Goal: Transaction & Acquisition: Obtain resource

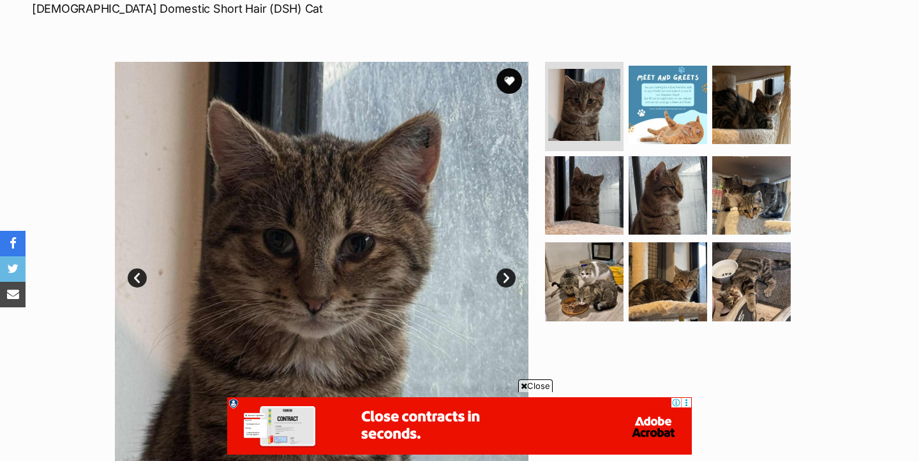
scroll to position [205, 0]
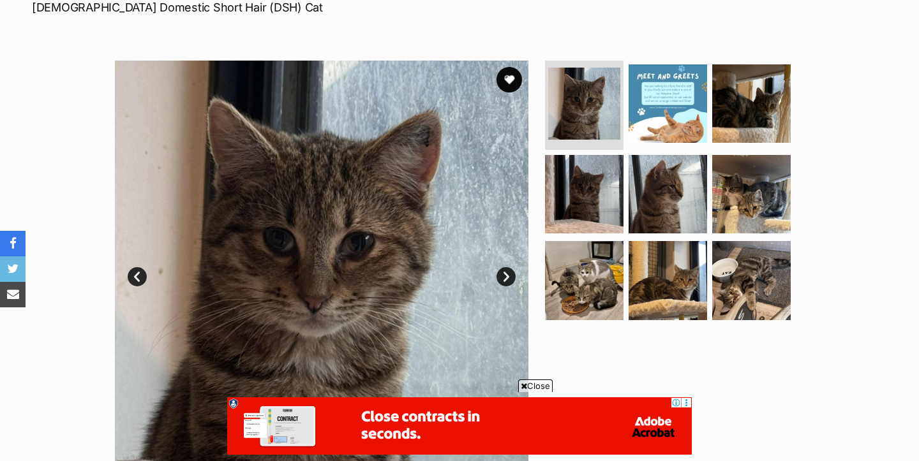
click at [506, 277] on link "Next" at bounding box center [505, 276] width 19 height 19
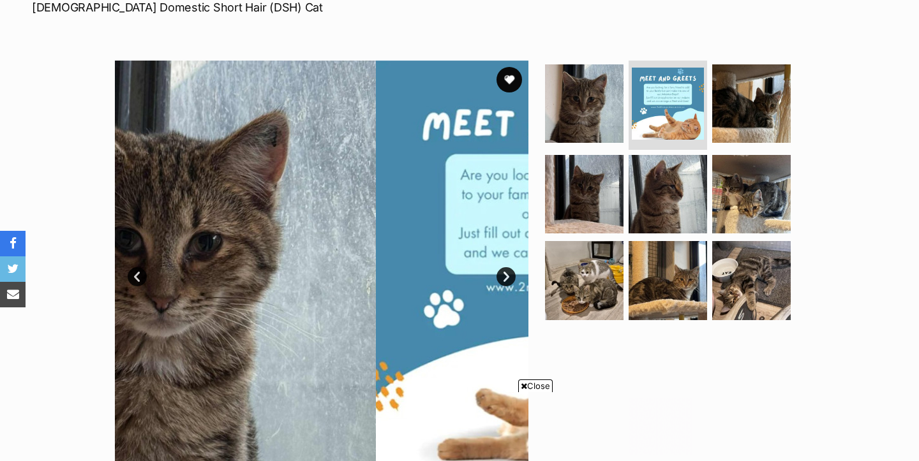
scroll to position [0, 0]
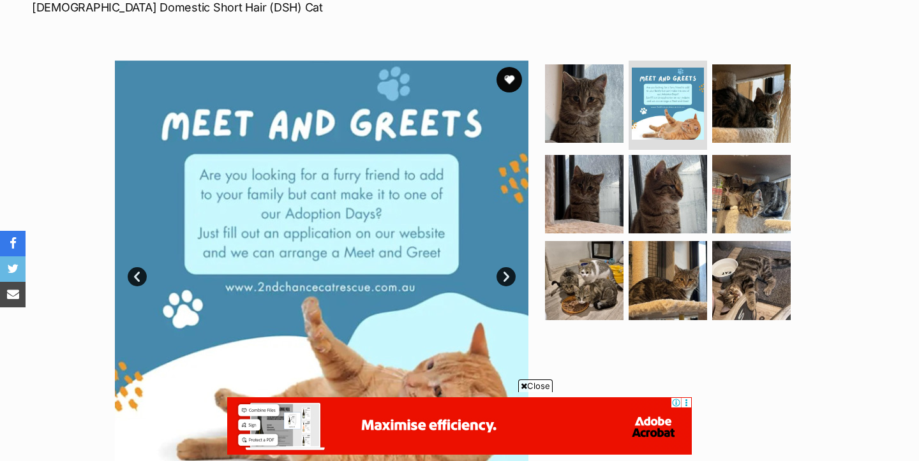
click at [506, 277] on link "Next" at bounding box center [505, 276] width 19 height 19
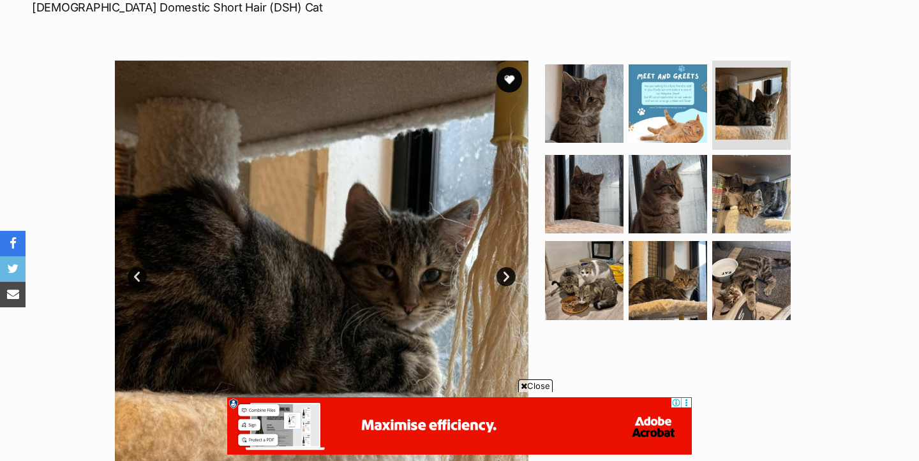
click at [506, 277] on link "Next" at bounding box center [505, 276] width 19 height 19
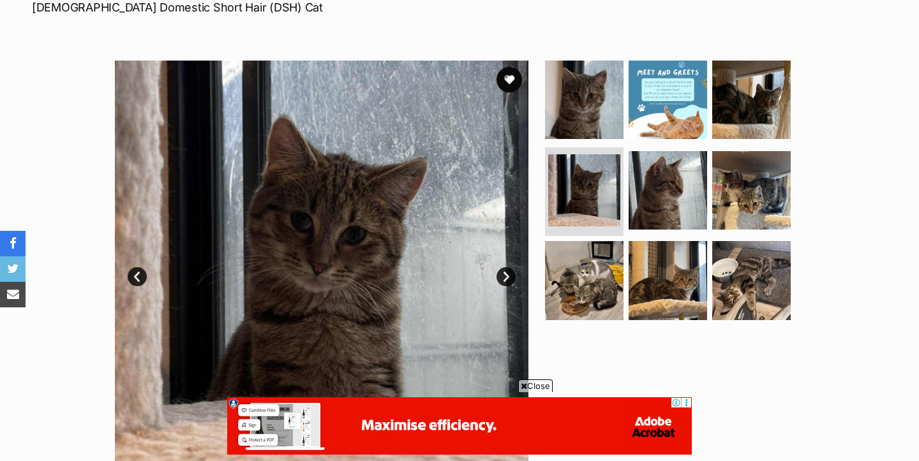
click at [506, 277] on link "Next" at bounding box center [505, 276] width 19 height 19
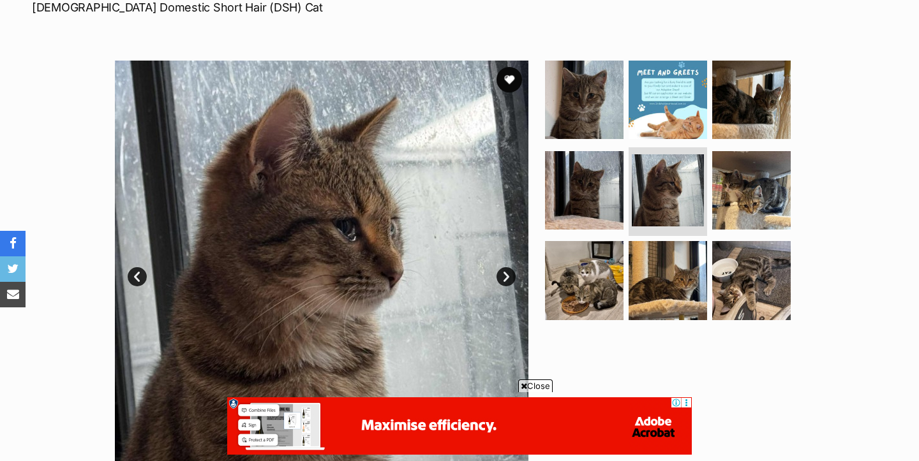
click at [506, 277] on link "Next" at bounding box center [505, 276] width 19 height 19
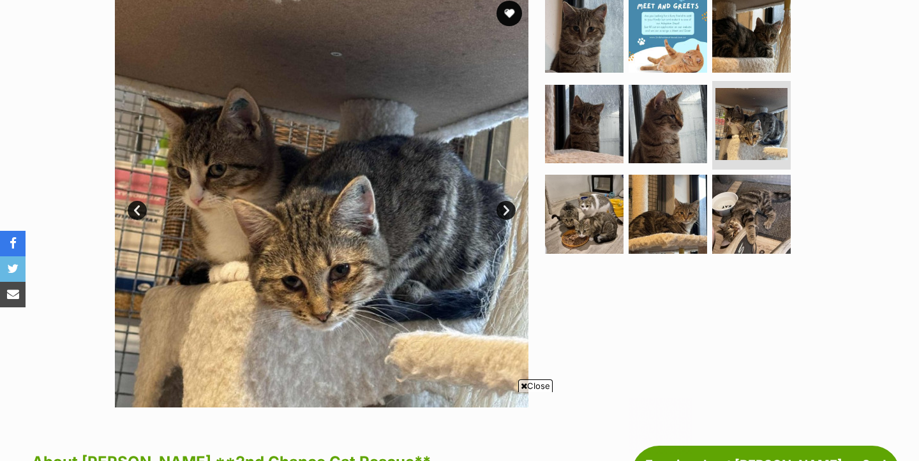
click at [507, 202] on link "Next" at bounding box center [505, 210] width 19 height 19
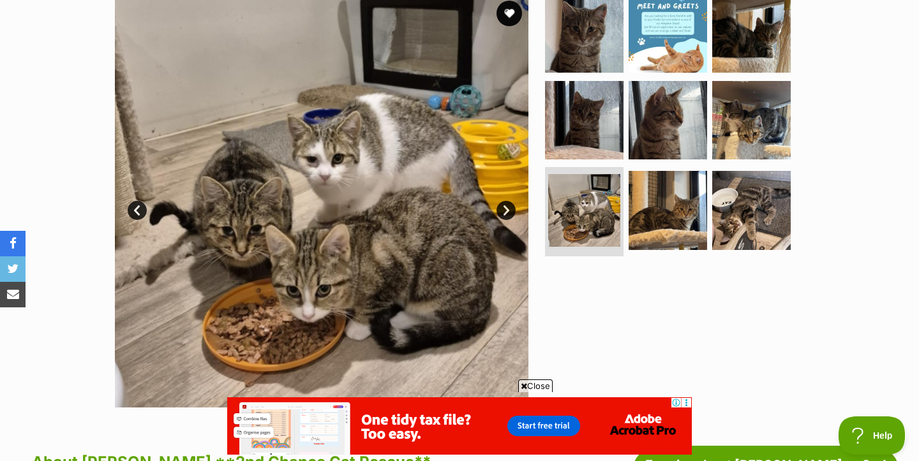
click at [507, 202] on link "Next" at bounding box center [505, 210] width 19 height 19
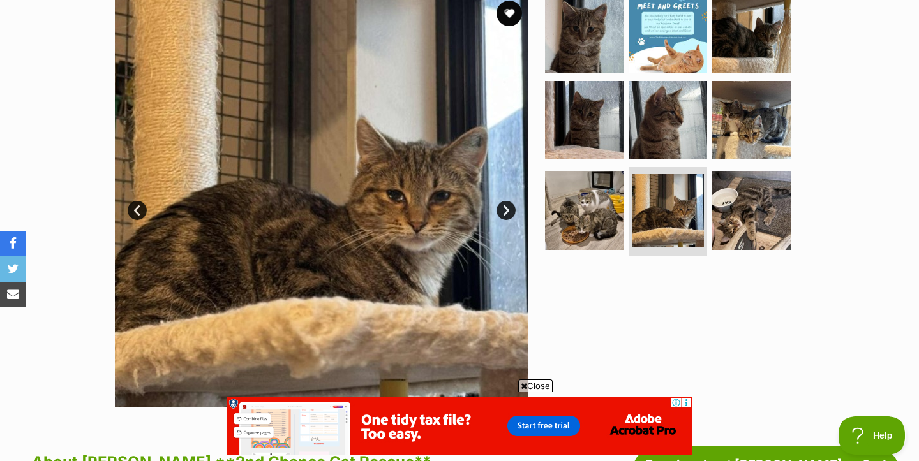
click at [507, 202] on link "Next" at bounding box center [505, 210] width 19 height 19
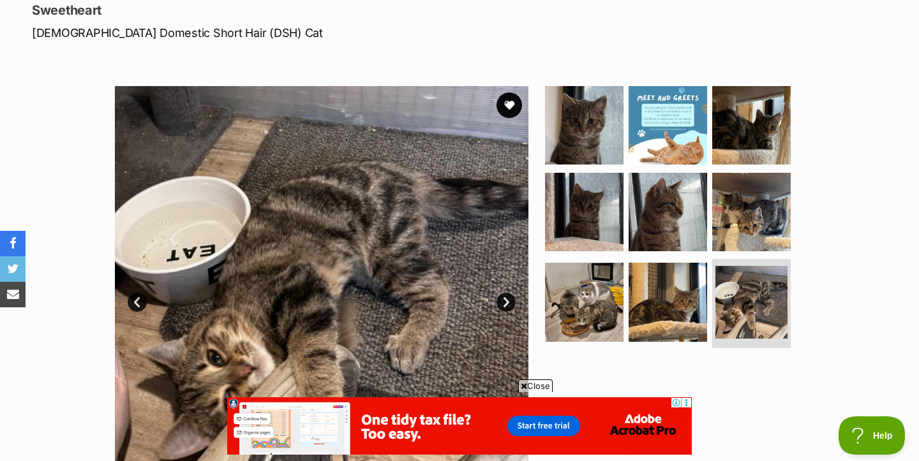
scroll to position [176, 0]
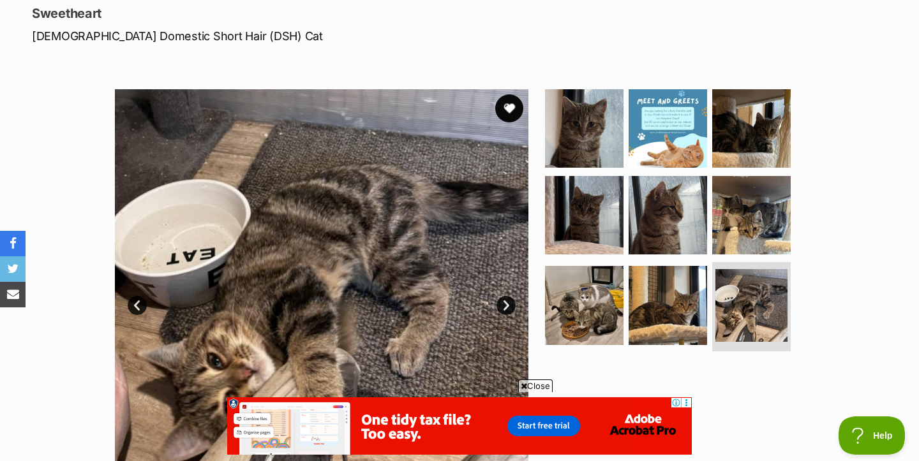
click at [509, 96] on button "favourite" at bounding box center [509, 108] width 28 height 28
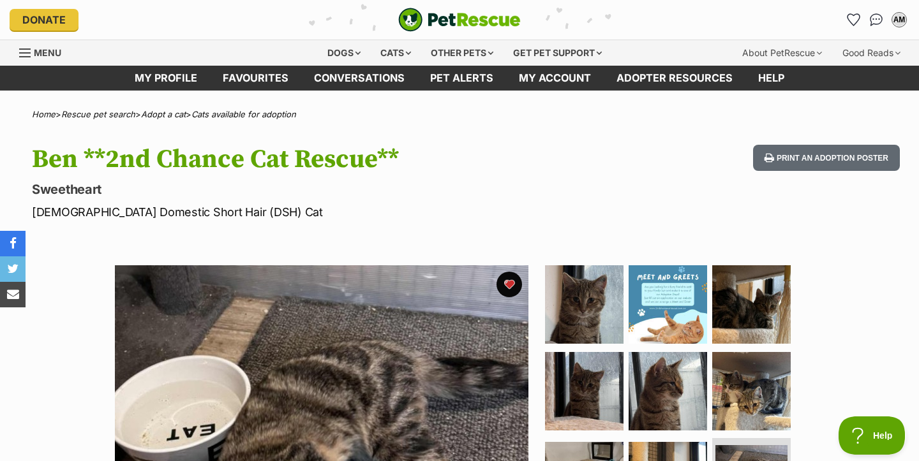
scroll to position [0, 0]
click at [239, 78] on link "Favourites" at bounding box center [255, 78] width 91 height 25
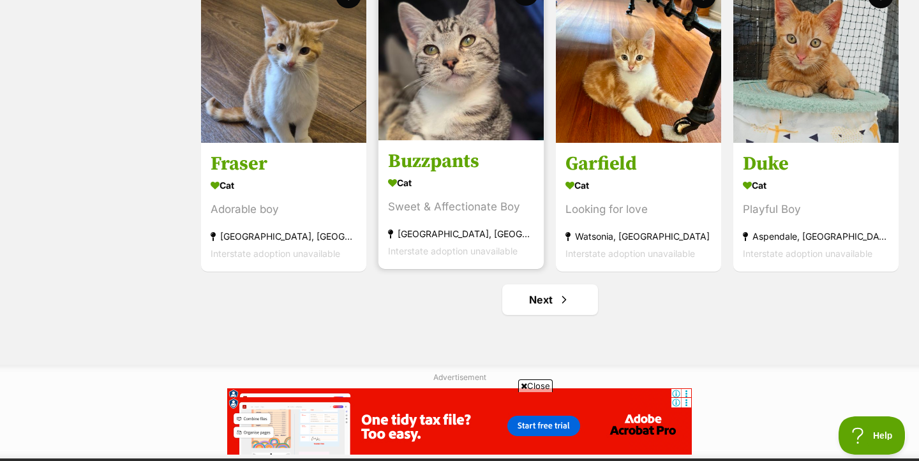
scroll to position [1510, 0]
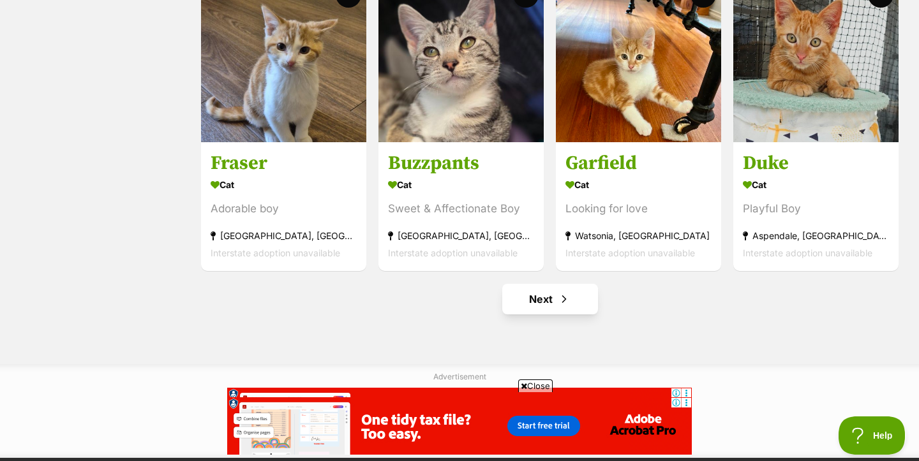
click at [523, 295] on link "Next" at bounding box center [550, 299] width 96 height 31
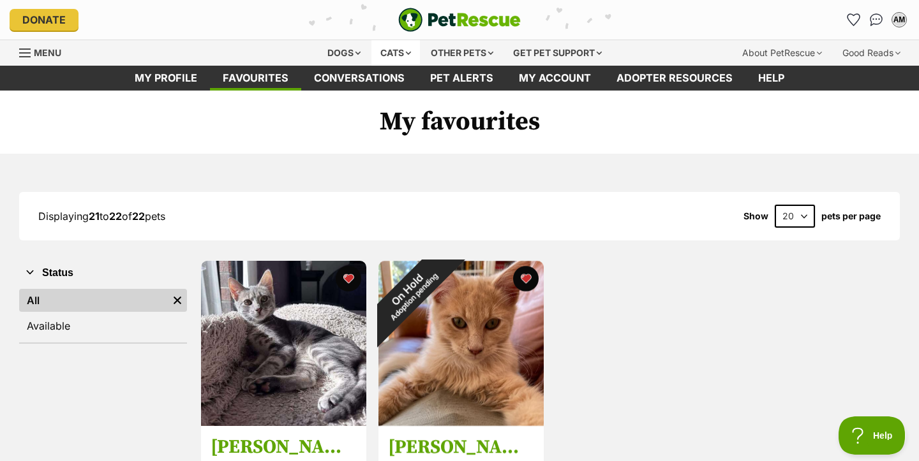
click at [397, 48] on div "Cats" at bounding box center [395, 53] width 48 height 26
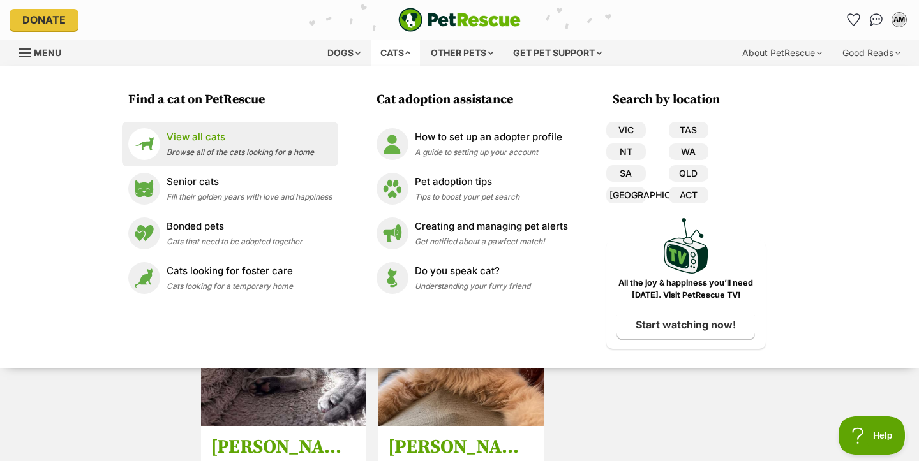
click at [274, 140] on p "View all cats" at bounding box center [240, 137] width 147 height 15
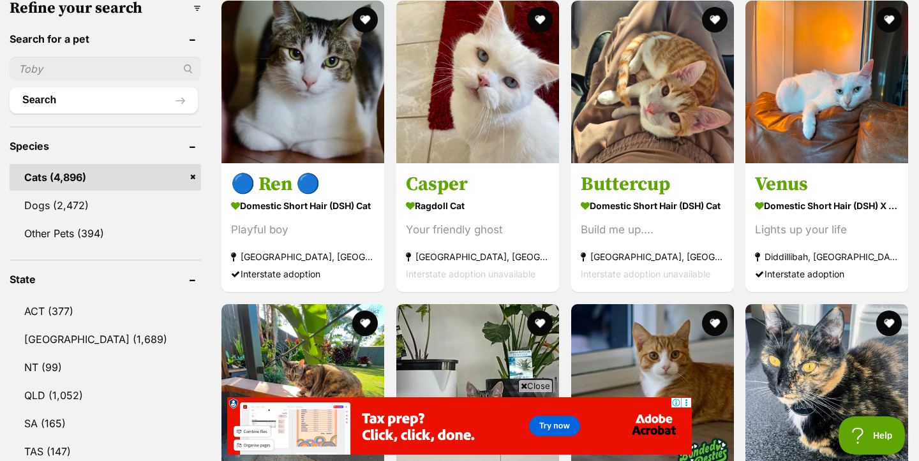
scroll to position [535, 0]
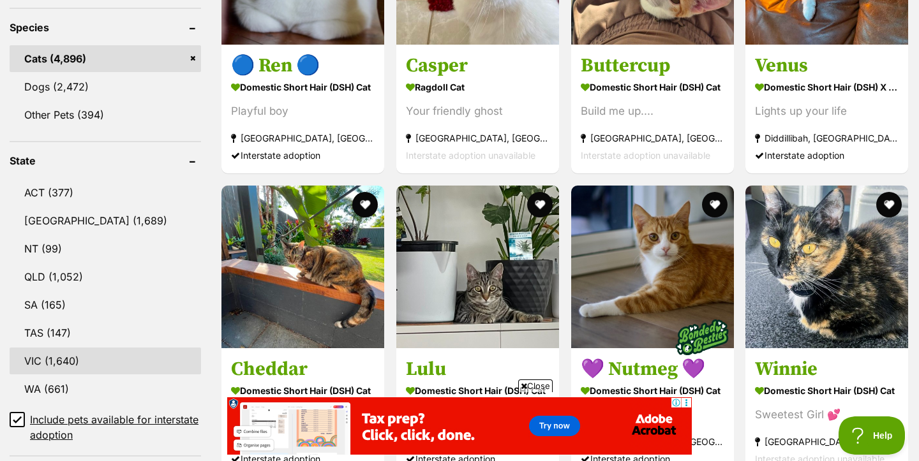
click at [67, 348] on link "VIC (1,640)" at bounding box center [105, 361] width 191 height 27
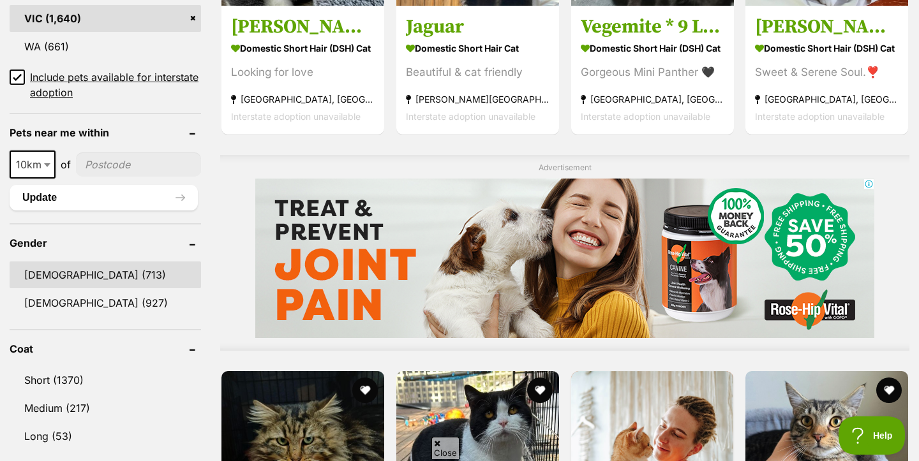
click at [47, 270] on link "[DEMOGRAPHIC_DATA] (713)" at bounding box center [105, 275] width 191 height 27
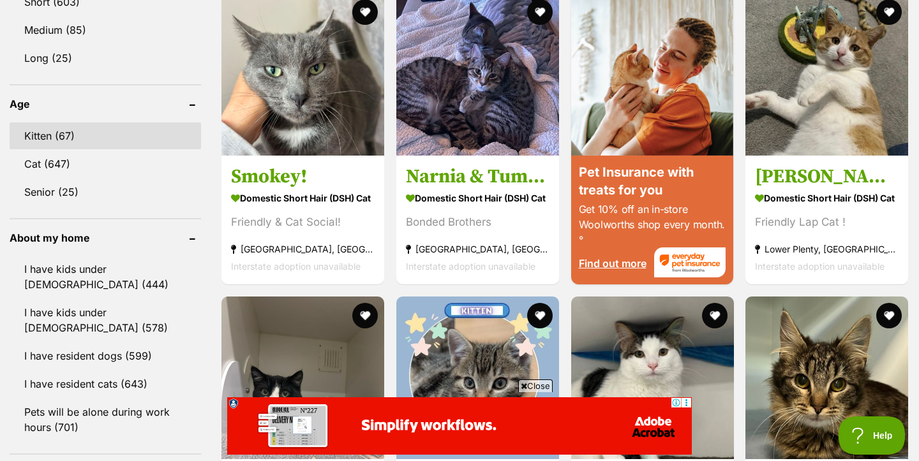
click at [82, 141] on link "Kitten (67)" at bounding box center [105, 136] width 191 height 27
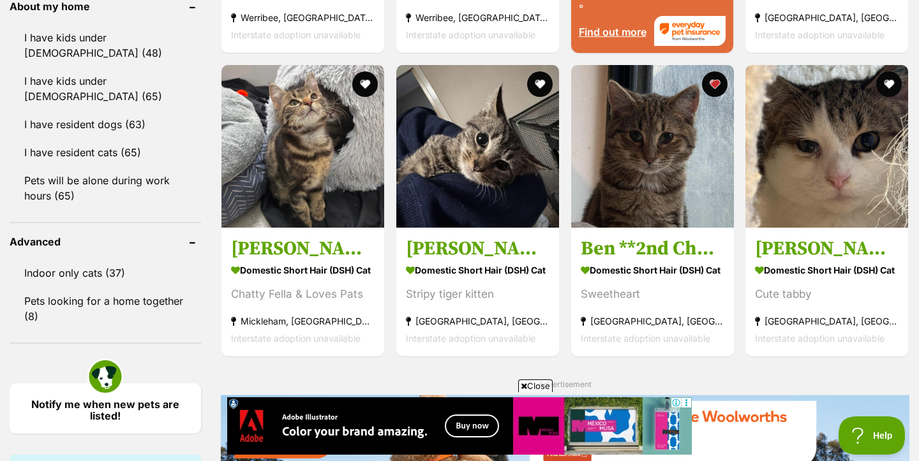
scroll to position [1524, 0]
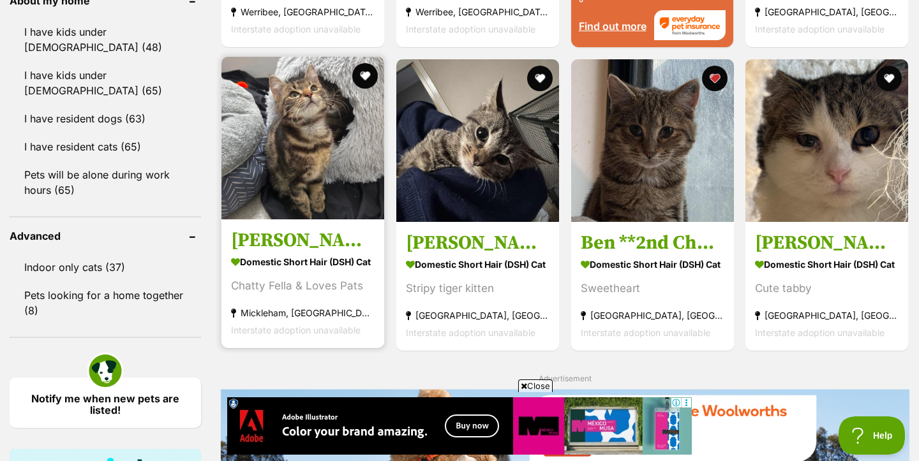
click at [322, 158] on img at bounding box center [302, 138] width 163 height 163
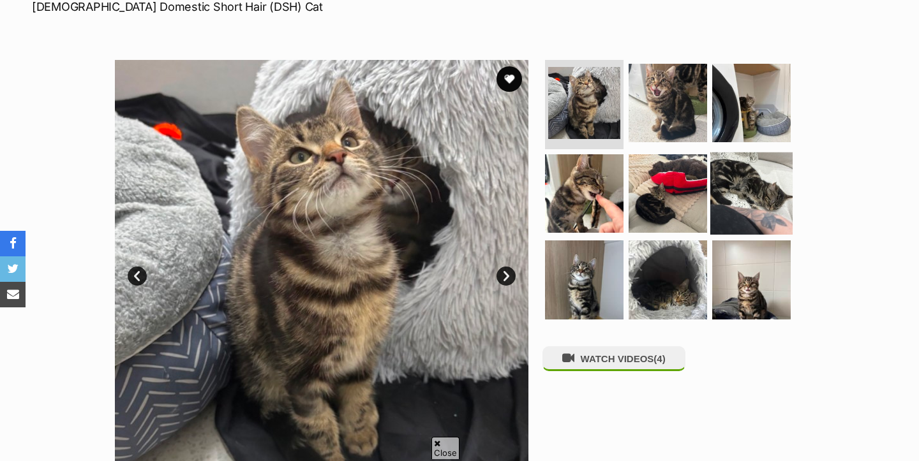
click at [773, 182] on img at bounding box center [751, 193] width 82 height 82
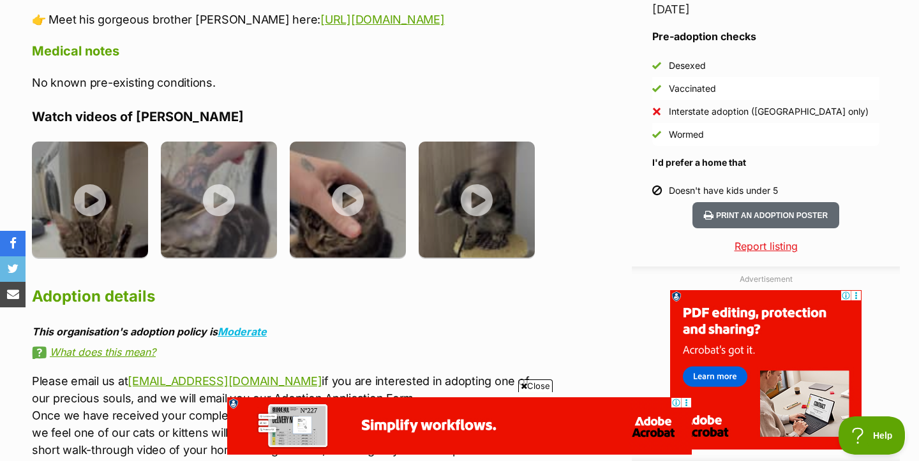
scroll to position [1264, 0]
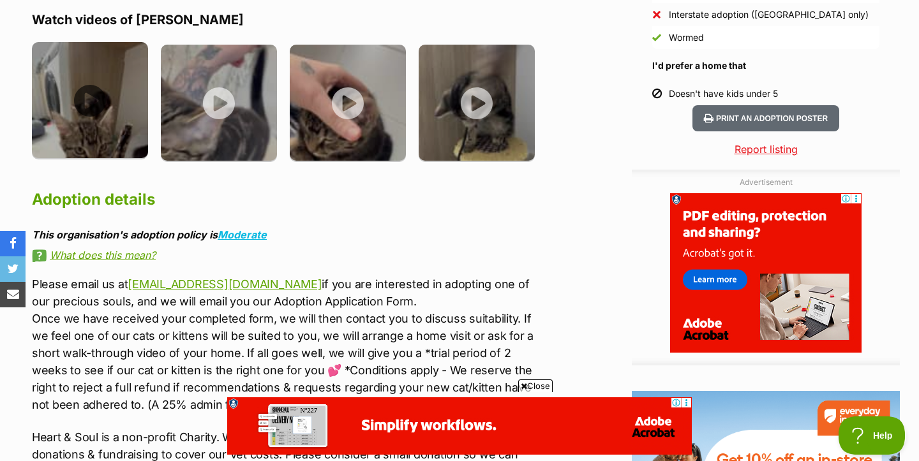
click at [100, 95] on img at bounding box center [90, 100] width 116 height 116
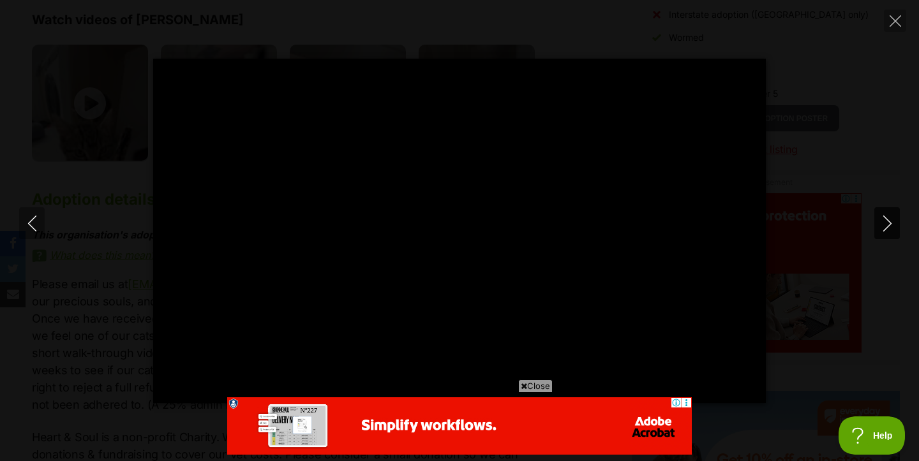
click at [890, 230] on icon "Next" at bounding box center [887, 224] width 16 height 16
type input "62.56"
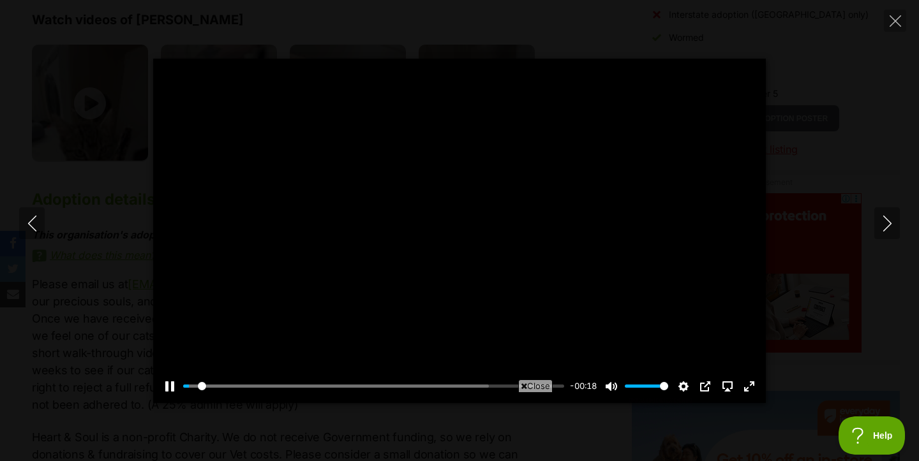
scroll to position [0, 0]
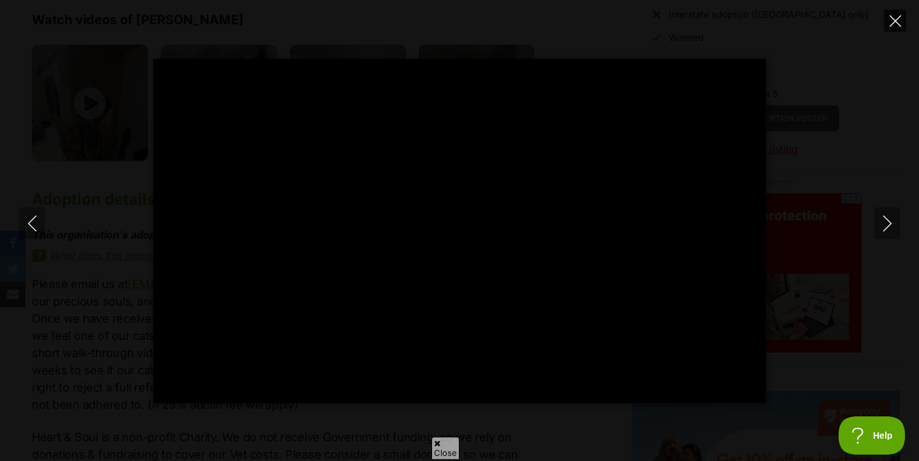
click at [888, 22] on button "Close" at bounding box center [895, 21] width 22 height 22
type input "38.61"
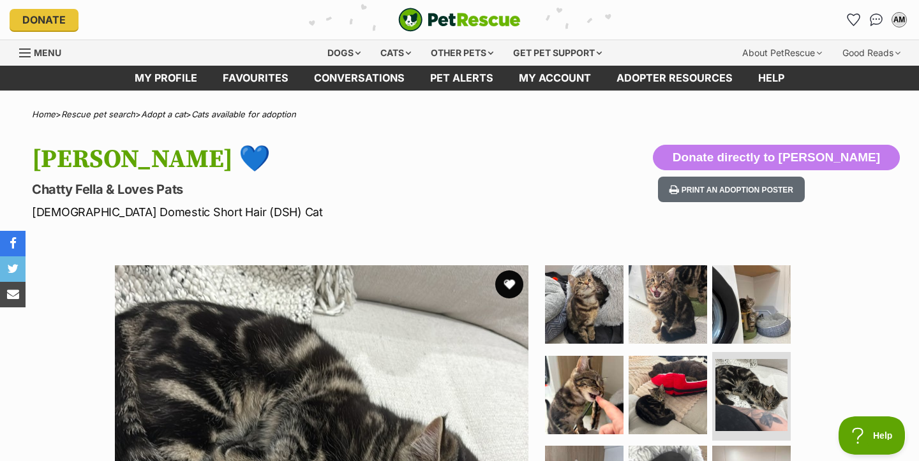
click at [511, 284] on button "favourite" at bounding box center [509, 285] width 28 height 28
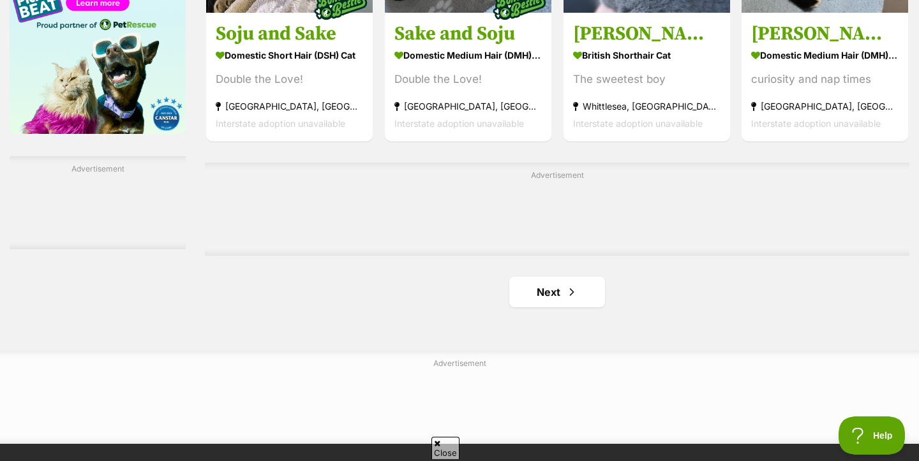
scroll to position [2231, 0]
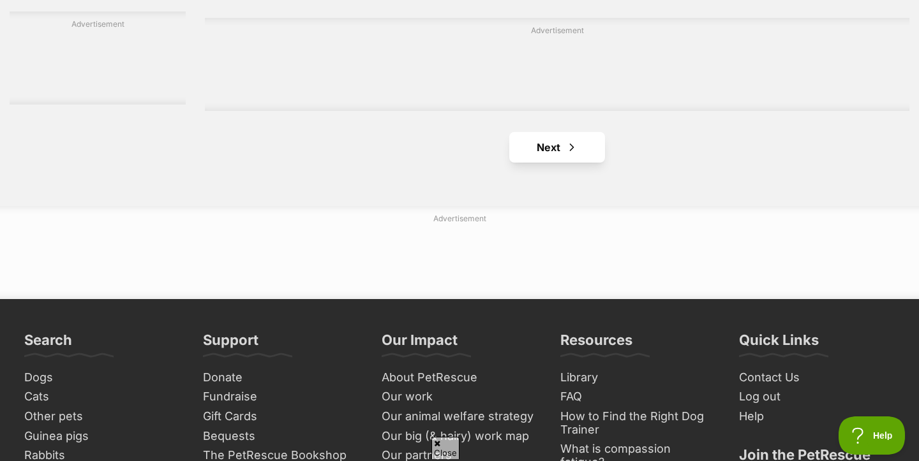
click at [525, 163] on link "Next" at bounding box center [557, 147] width 96 height 31
